Goal: Find specific page/section: Find specific page/section

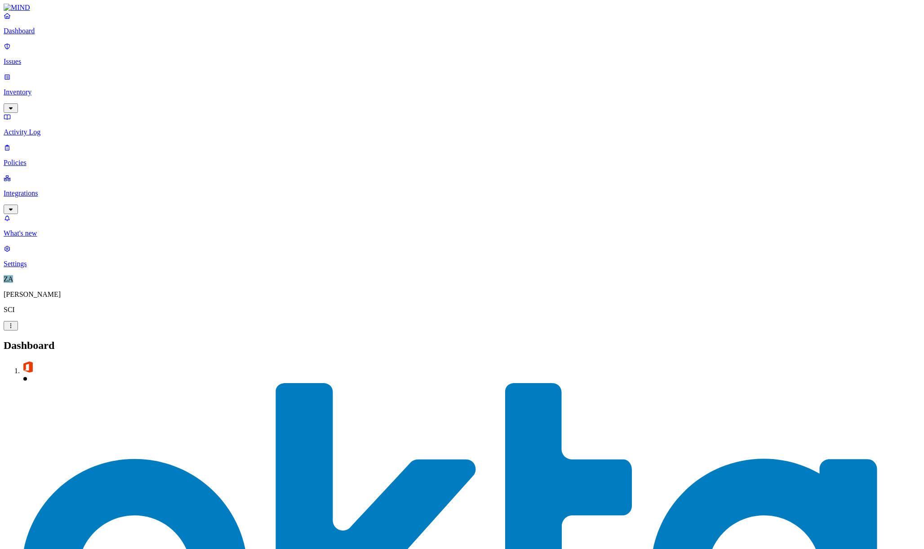
click at [36, 58] on p "Issues" at bounding box center [462, 62] width 916 height 8
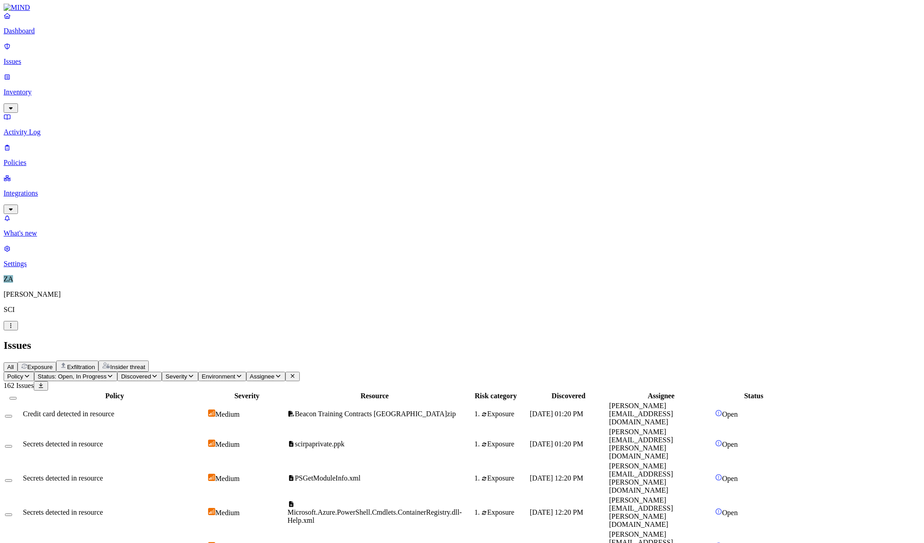
drag, startPoint x: 721, startPoint y: 23, endPoint x: 560, endPoint y: 17, distance: 161.0
click at [560, 339] on h2 "Issues" at bounding box center [462, 345] width 916 height 12
click at [43, 268] on link "Settings" at bounding box center [462, 255] width 916 height 23
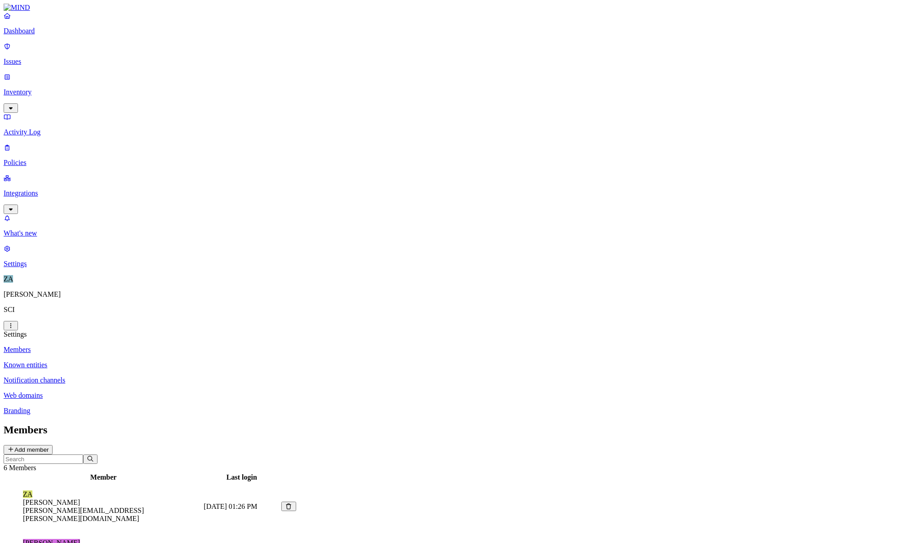
click at [36, 58] on p "Issues" at bounding box center [462, 62] width 916 height 8
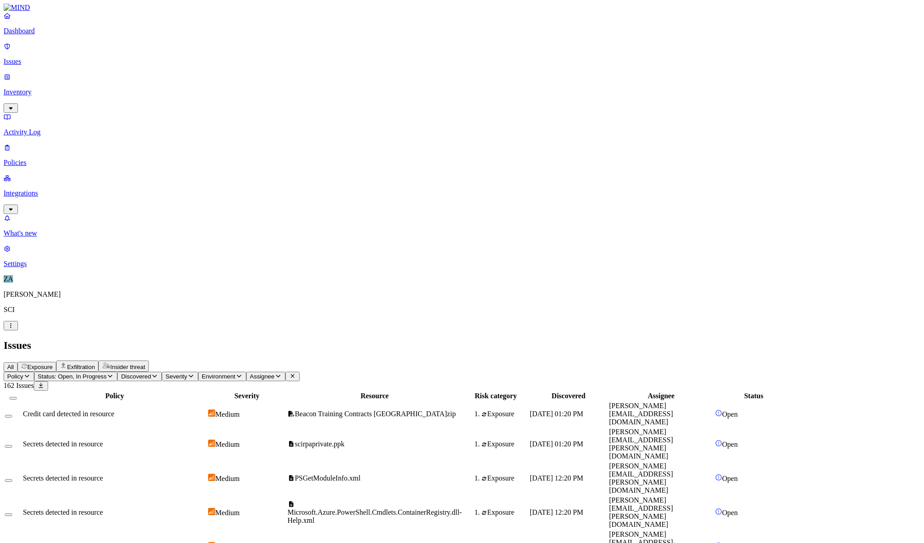
click at [187, 373] on span "Severity" at bounding box center [176, 376] width 22 height 7
click at [288, 98] on button "button" at bounding box center [291, 99] width 7 height 3
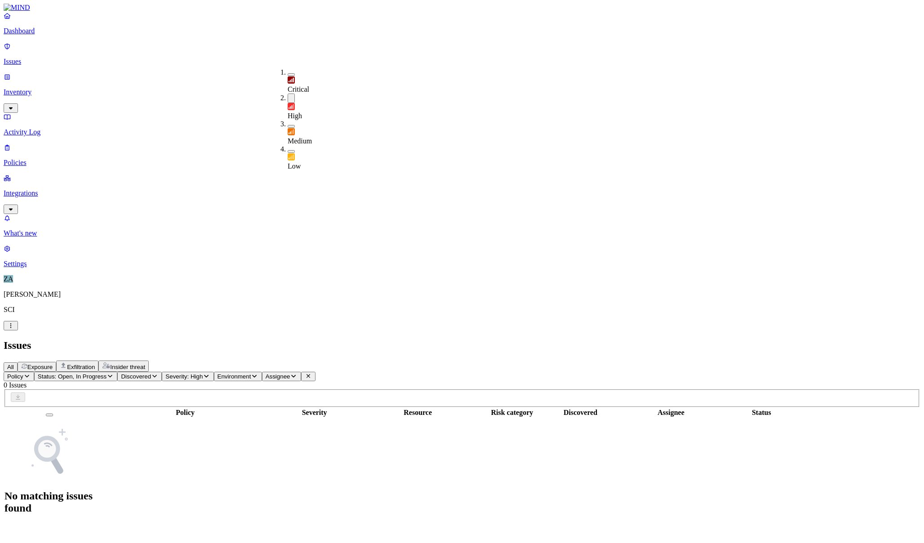
click at [456, 360] on div "All Exposure Exfiltration Insider threat" at bounding box center [462, 365] width 916 height 11
click at [203, 373] on span "Severity: High" at bounding box center [183, 376] width 37 height 7
click at [288, 73] on button "button" at bounding box center [291, 74] width 7 height 3
click at [288, 71] on button "button" at bounding box center [291, 72] width 7 height 9
click at [288, 95] on button "button" at bounding box center [291, 99] width 7 height 9
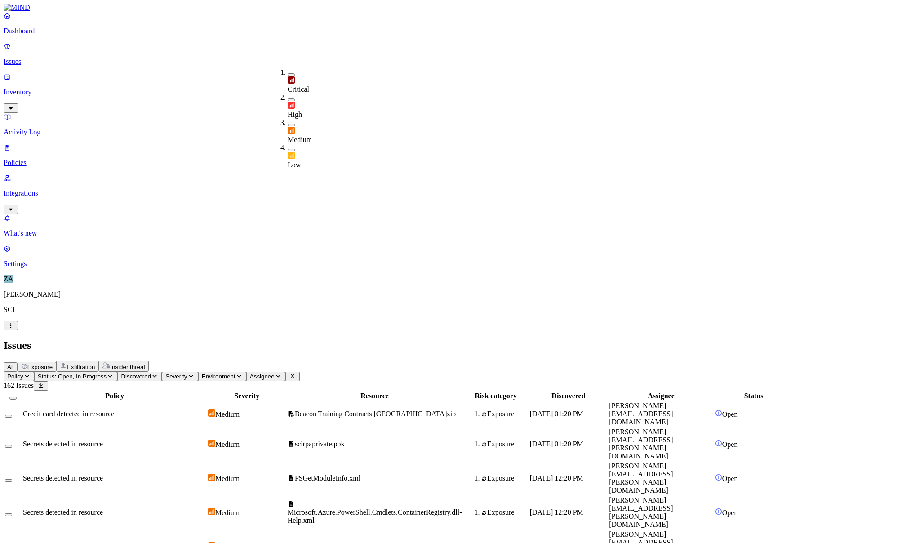
click at [330, 360] on div "All Exposure Exfiltration Insider threat" at bounding box center [462, 365] width 916 height 11
click at [38, 159] on p "Policies" at bounding box center [462, 163] width 916 height 8
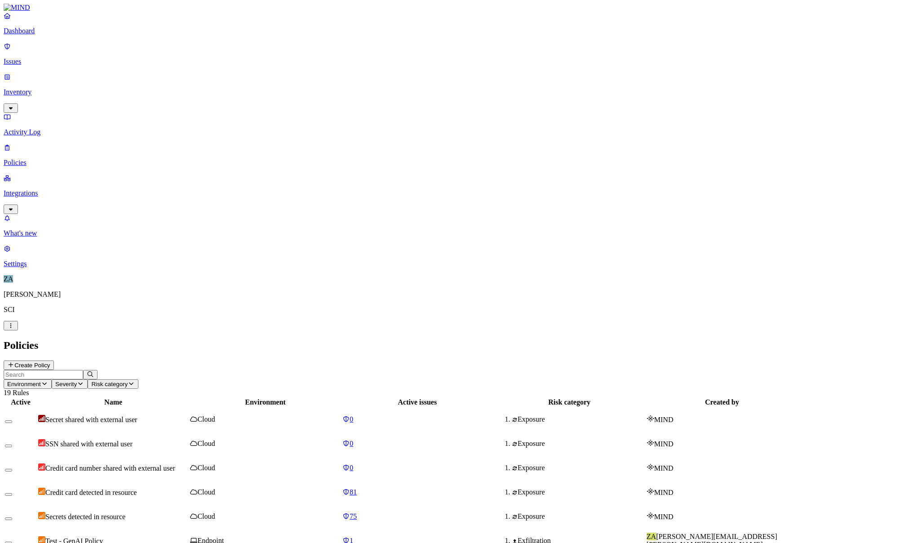
click at [179, 407] on td "Secret shared with external user" at bounding box center [113, 418] width 151 height 23
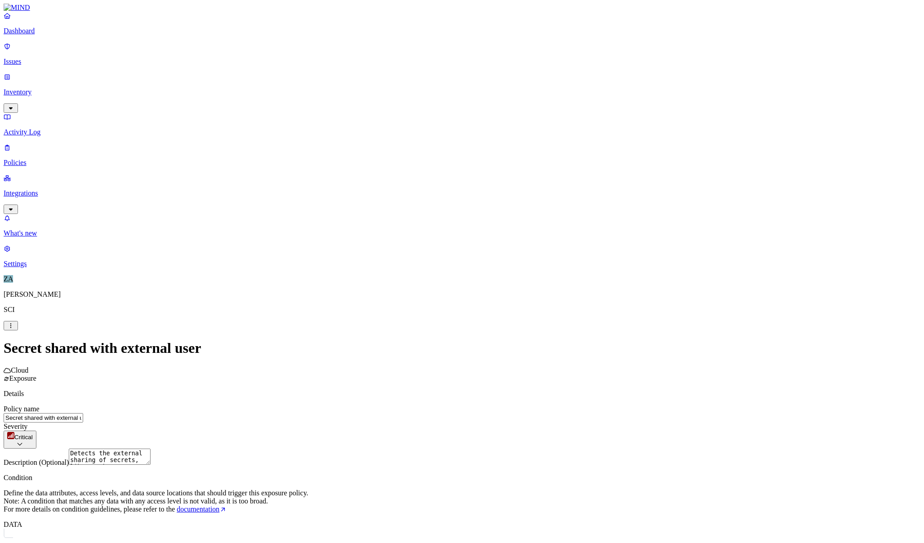
click at [21, 159] on p "Policies" at bounding box center [462, 163] width 916 height 8
